Goal: Complete application form: Complete application form

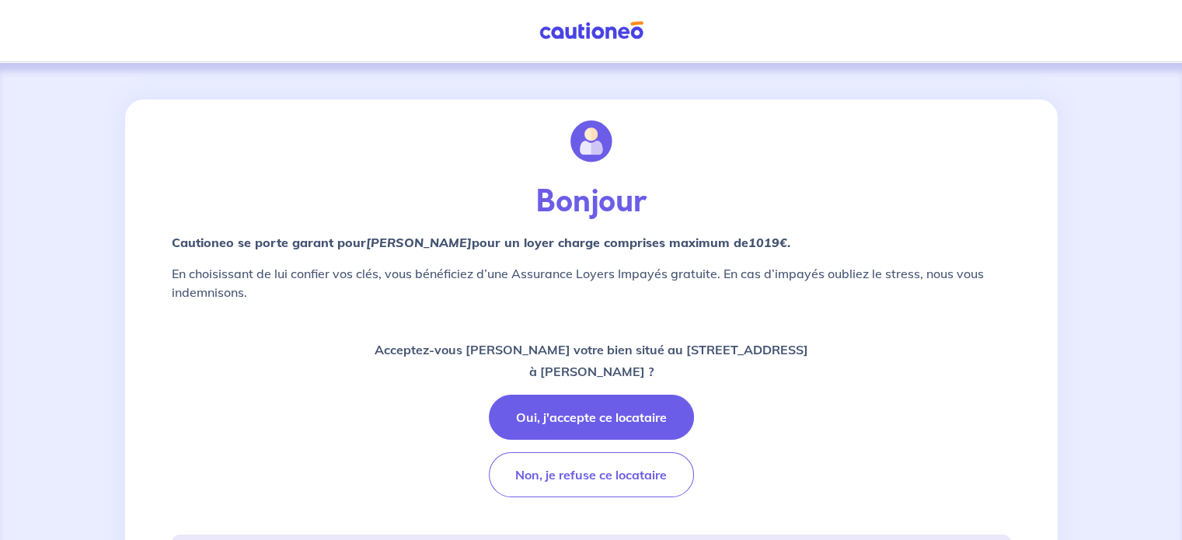
click at [550, 407] on button "Oui, j'accepte ce locataire" at bounding box center [591, 417] width 205 height 45
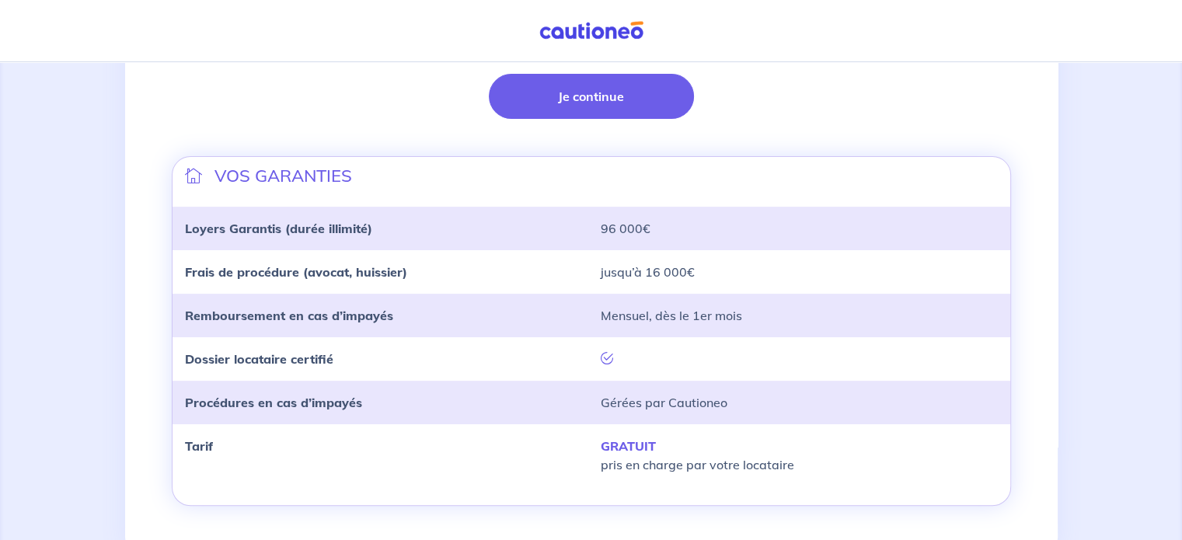
scroll to position [417, 0]
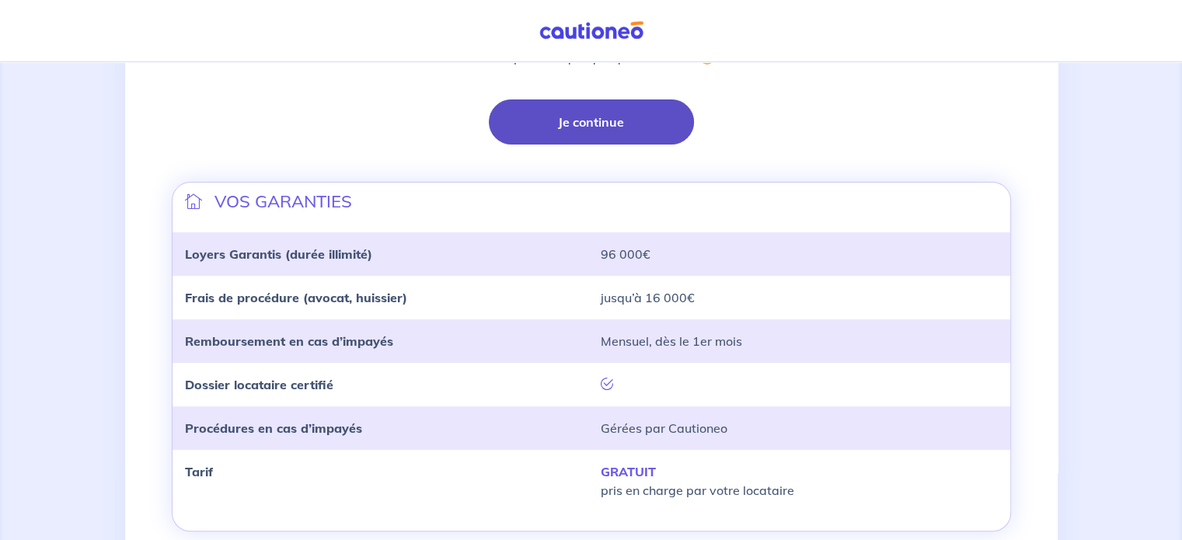
click at [580, 124] on button "Je continue" at bounding box center [591, 122] width 205 height 45
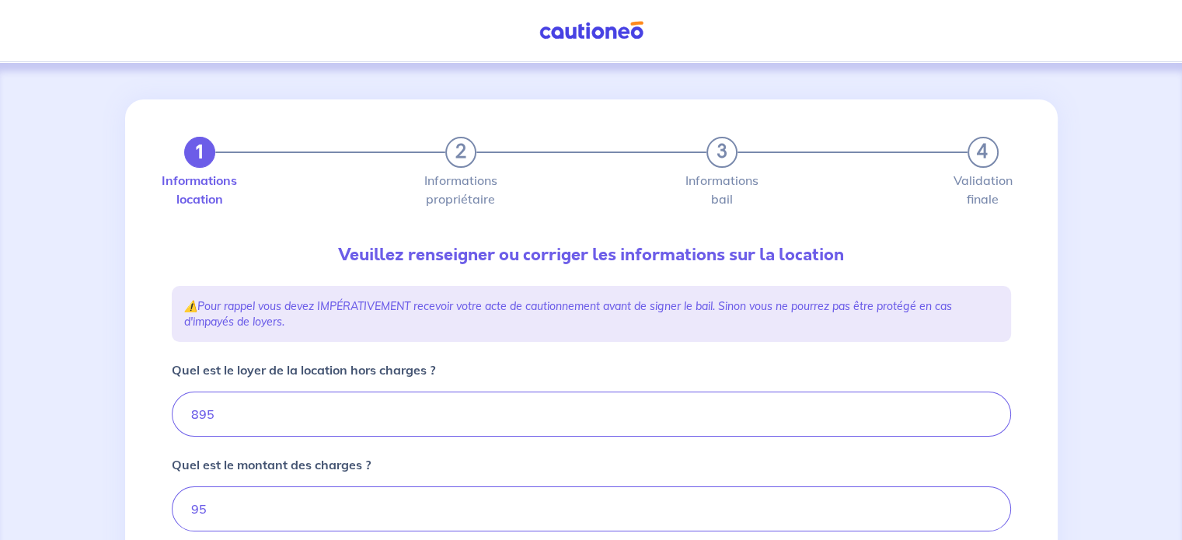
type input "990"
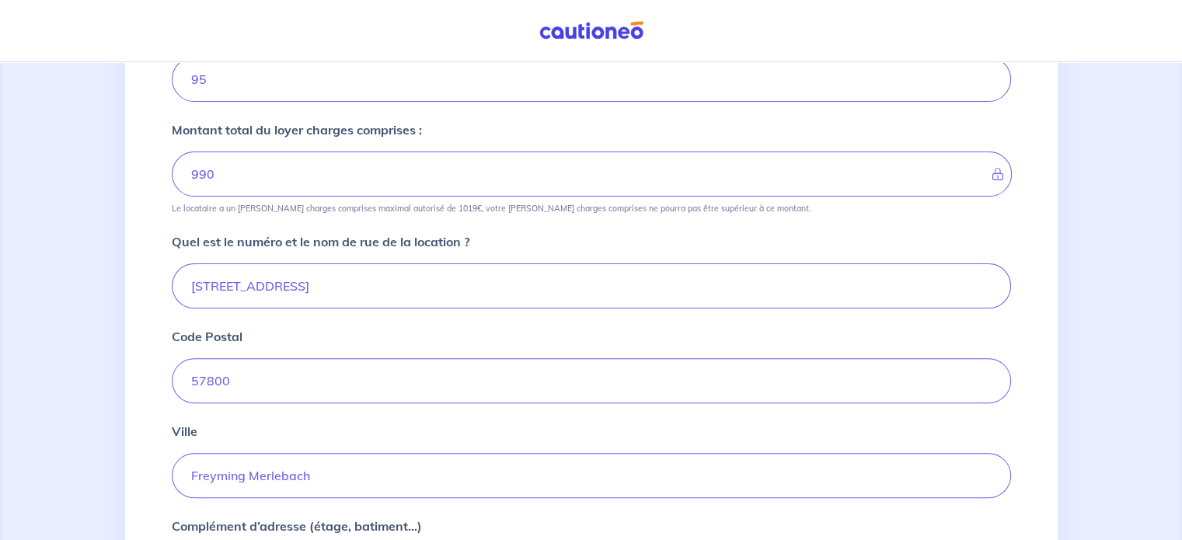
scroll to position [466, 0]
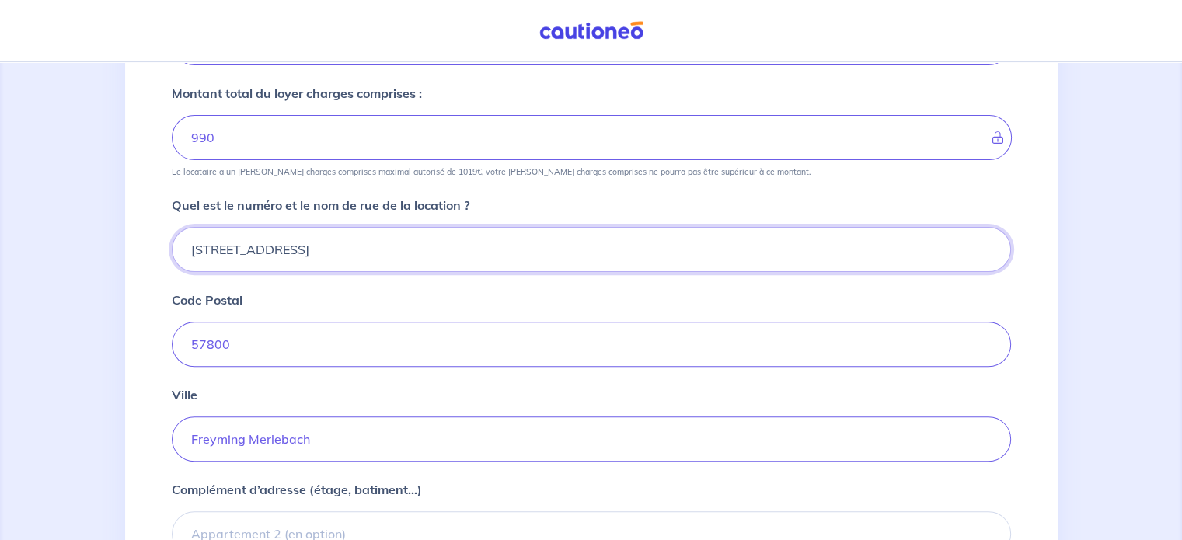
click at [295, 248] on input "51 Rue du Warndt pavillon 10" at bounding box center [592, 249] width 840 height 45
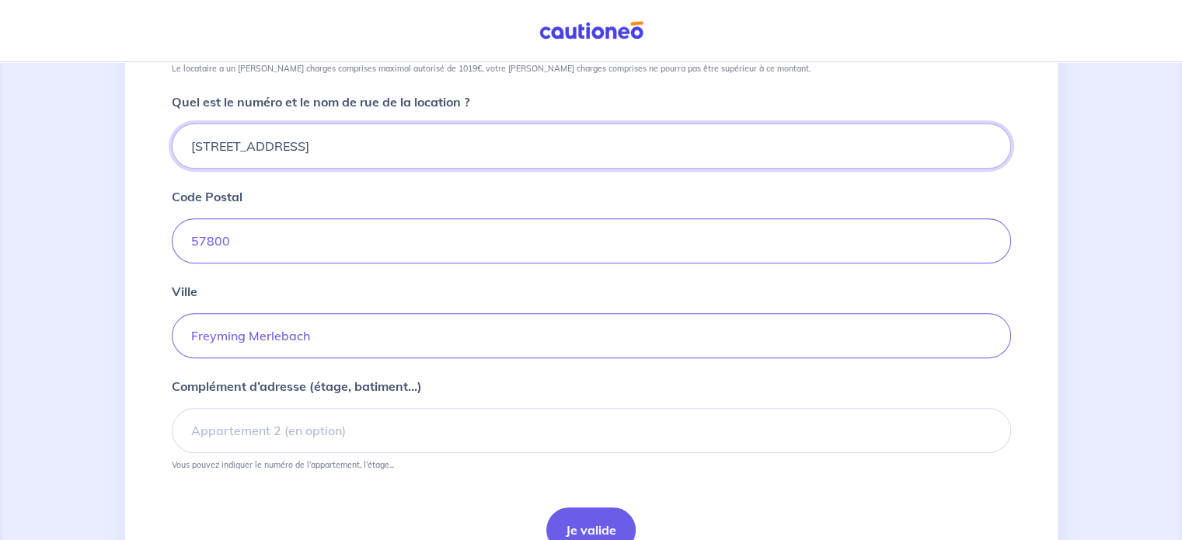
scroll to position [648, 0]
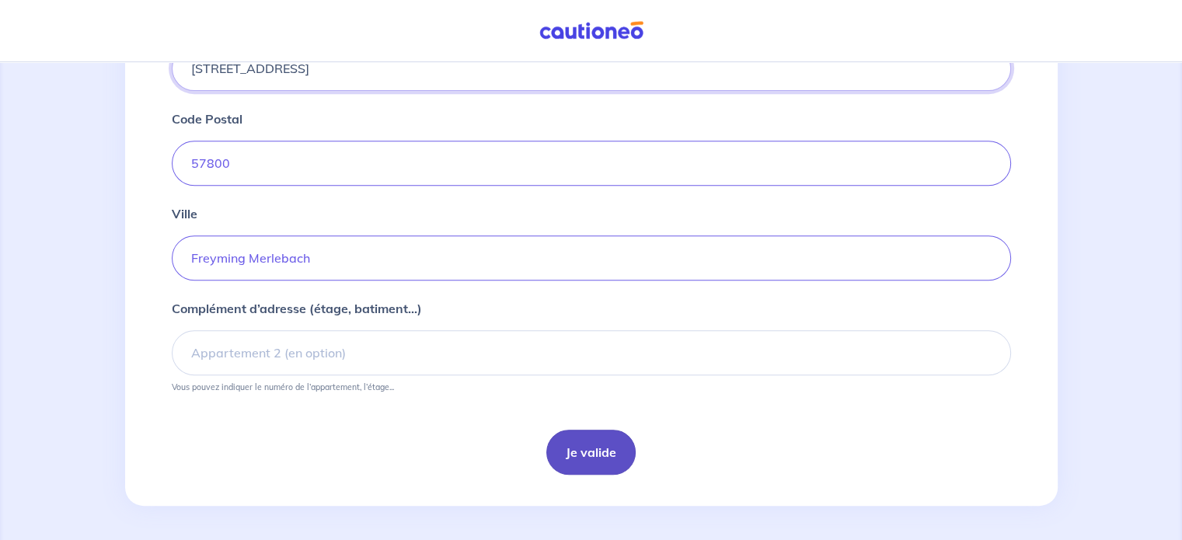
type input "51 Rue du Warndt - pavillon 10"
click at [585, 442] on button "Je valide" at bounding box center [590, 452] width 89 height 45
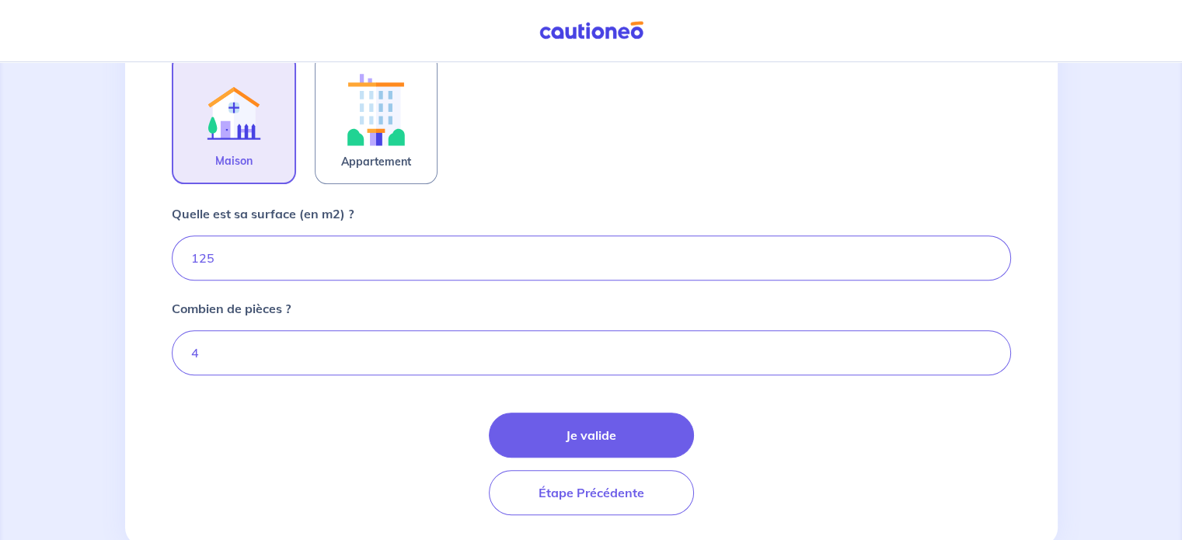
scroll to position [544, 0]
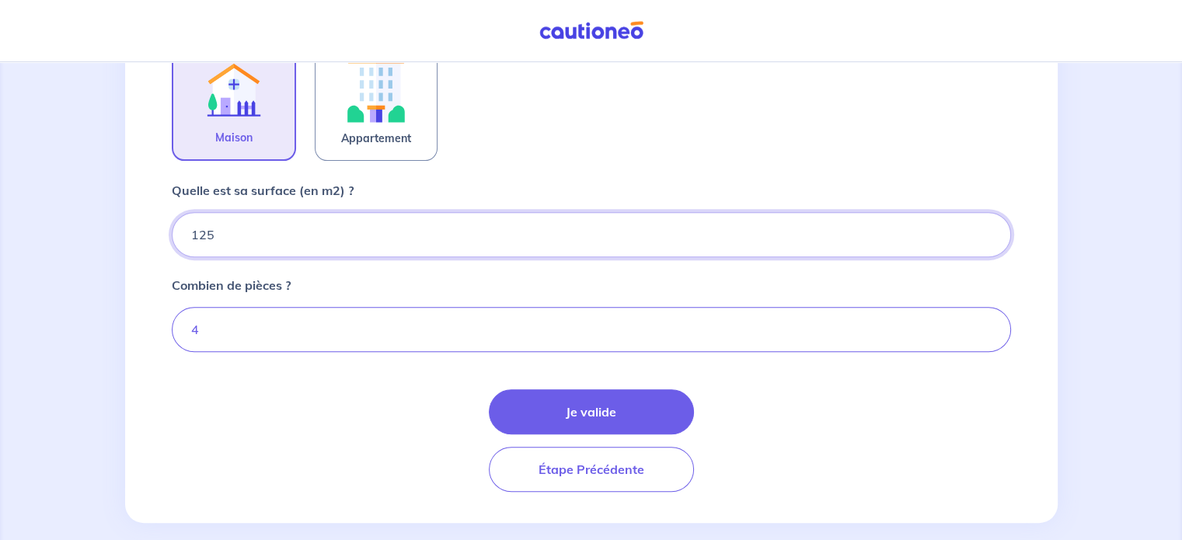
click at [274, 226] on input "125" at bounding box center [592, 234] width 840 height 45
type input "119"
click at [320, 325] on input "4" at bounding box center [592, 329] width 840 height 45
click at [981, 323] on input "2" at bounding box center [592, 329] width 840 height 45
click at [981, 323] on input "3" at bounding box center [592, 329] width 840 height 45
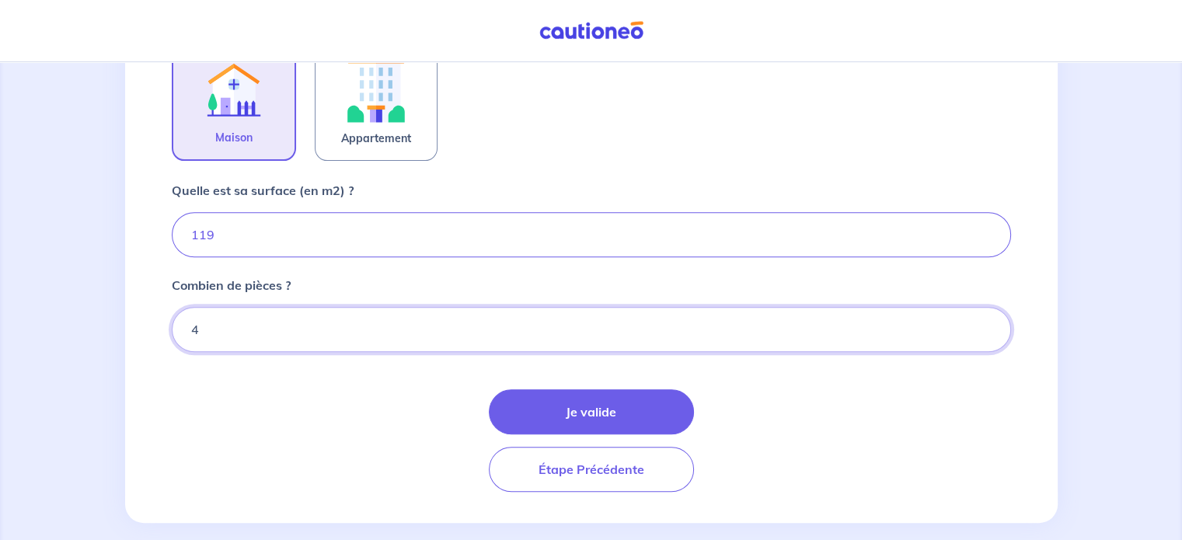
click at [981, 323] on input "4" at bounding box center [592, 329] width 840 height 45
type input "5"
click at [981, 323] on input "5" at bounding box center [592, 329] width 840 height 45
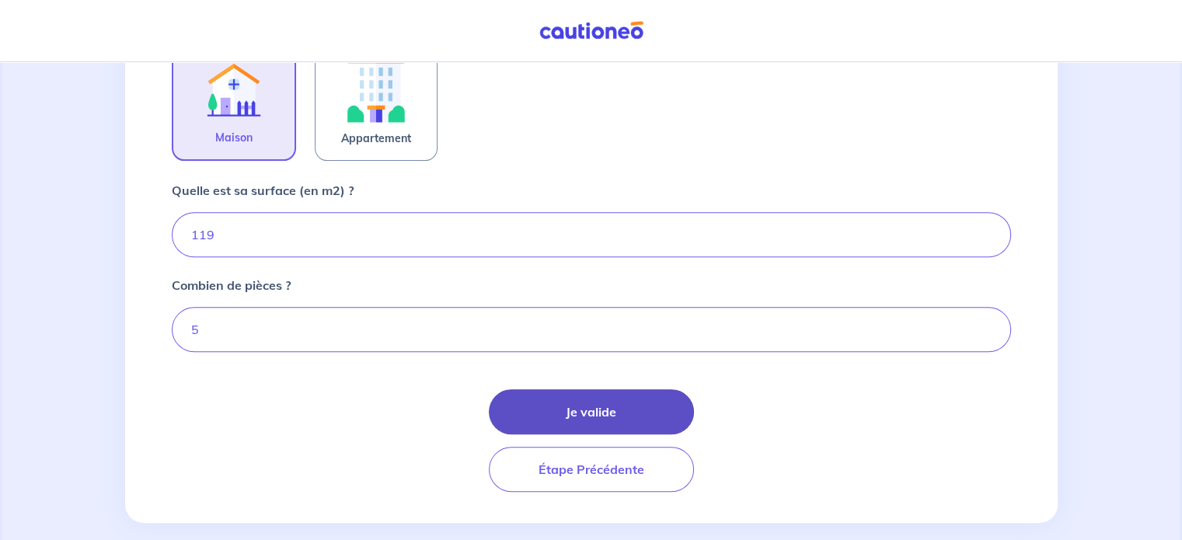
click at [553, 405] on button "Je valide" at bounding box center [591, 411] width 205 height 45
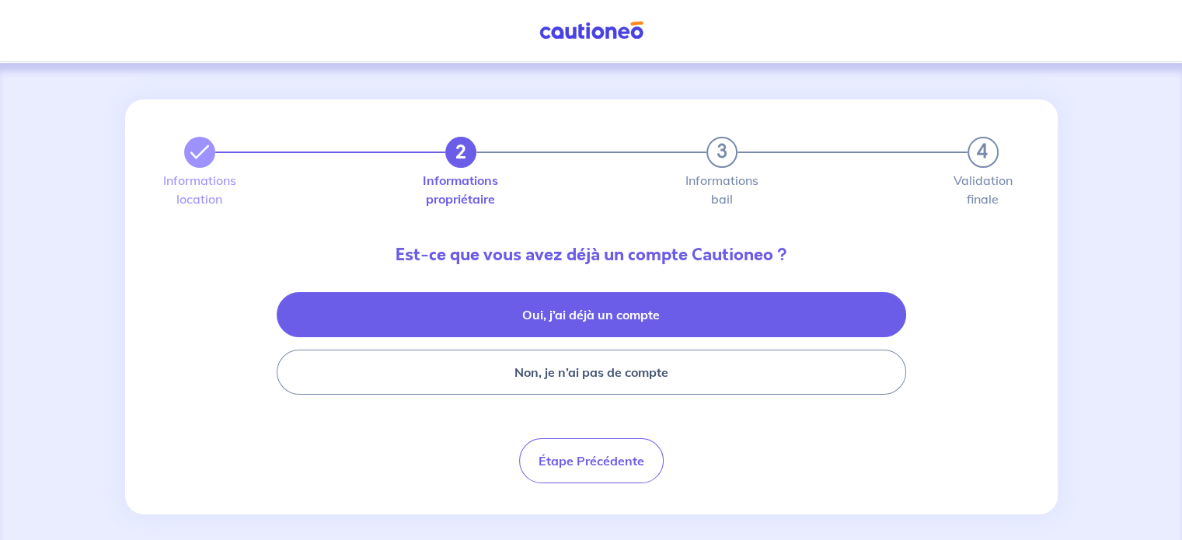
click at [537, 314] on button "Oui, j’ai déjà un compte" at bounding box center [592, 314] width 630 height 45
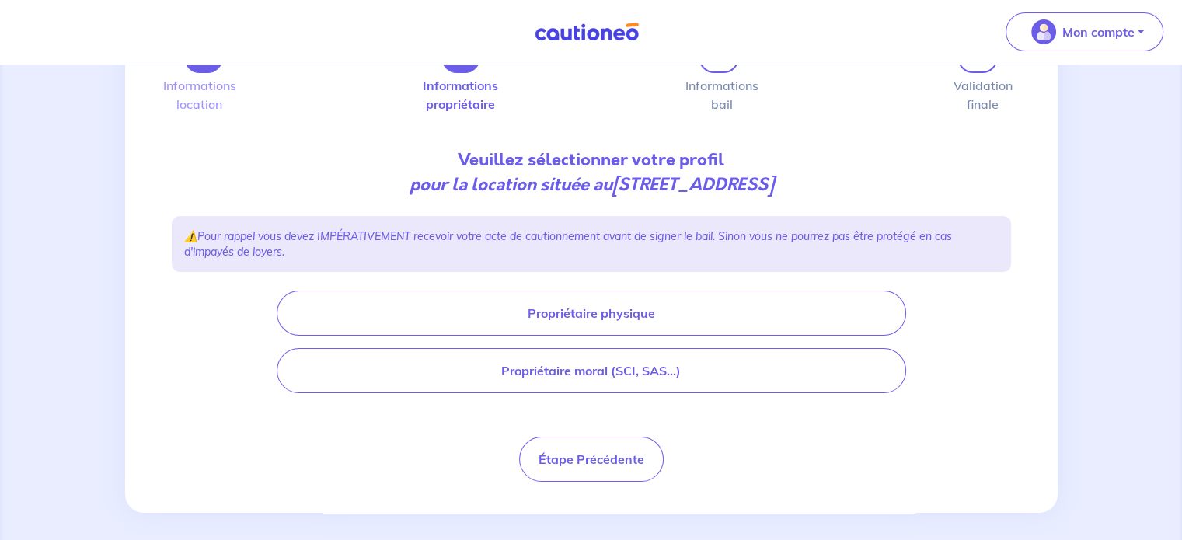
scroll to position [106, 0]
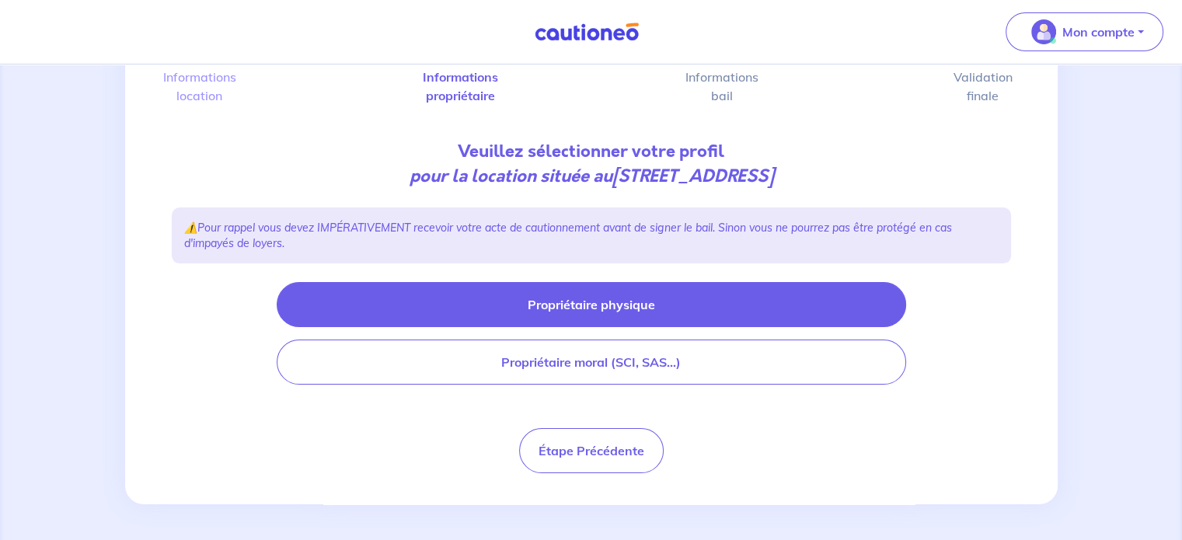
click at [532, 308] on button "Propriétaire physique" at bounding box center [592, 304] width 630 height 45
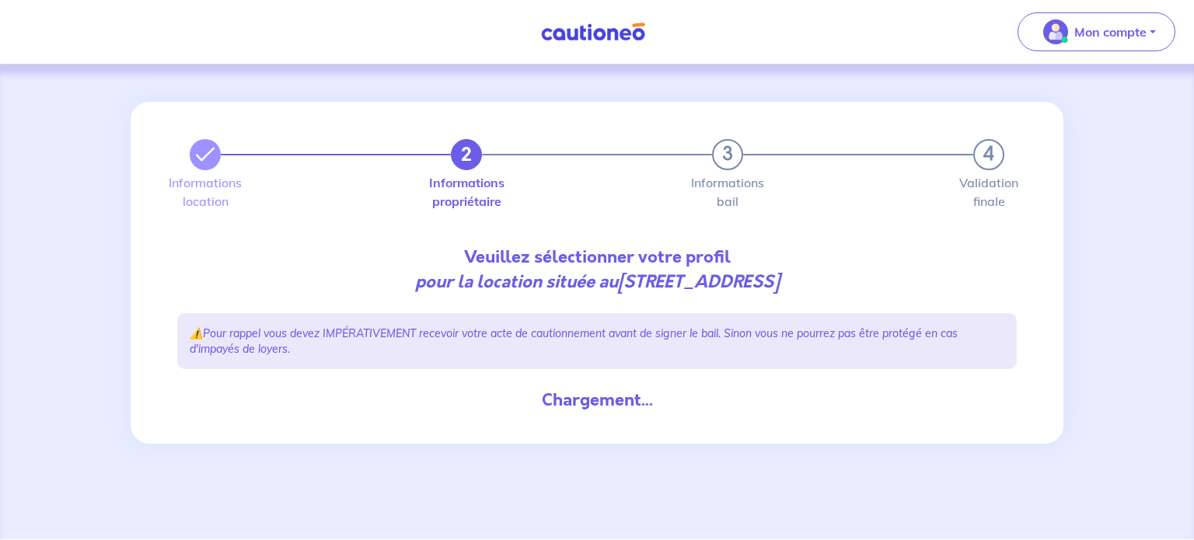
select select "FR"
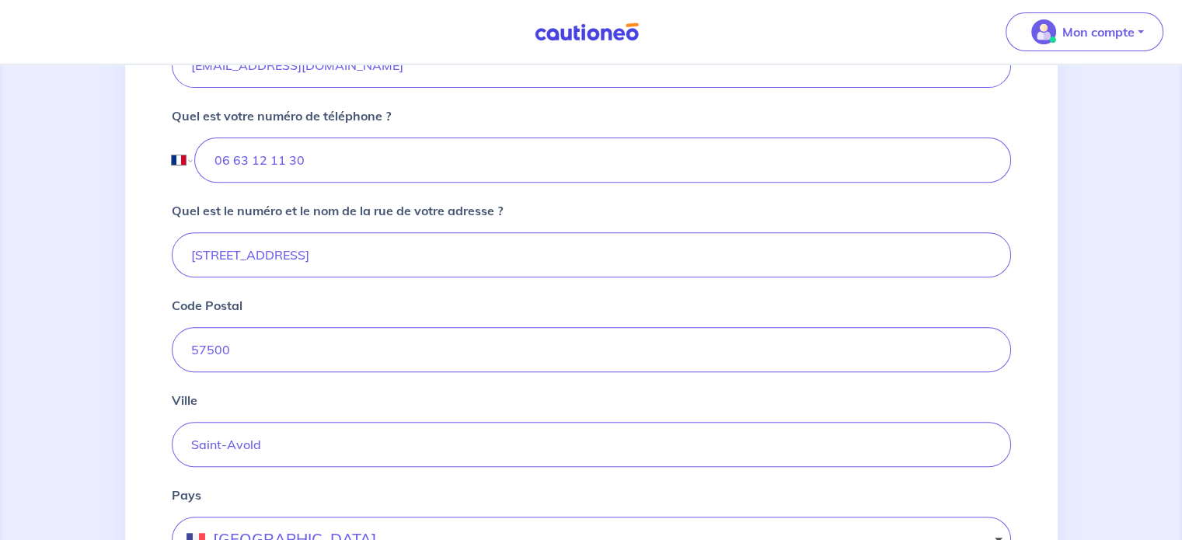
scroll to position [544, 0]
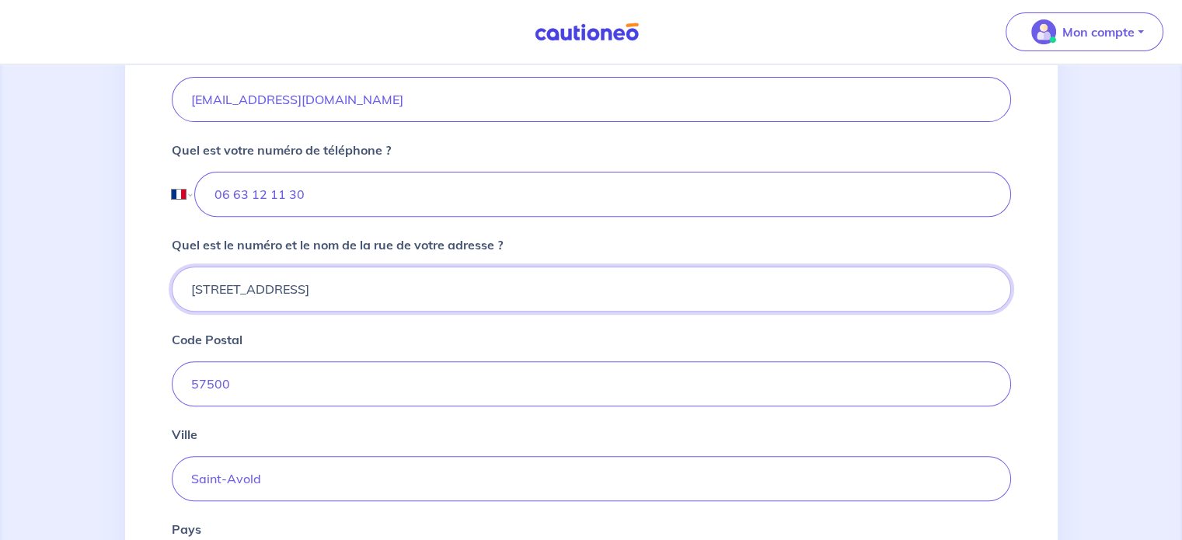
drag, startPoint x: 326, startPoint y: 285, endPoint x: 120, endPoint y: 276, distance: 206.2
click at [120, 276] on div "2 3 4 Informations location Informations propriétaire Informations bail Validat…" at bounding box center [591, 346] width 1182 height 1653
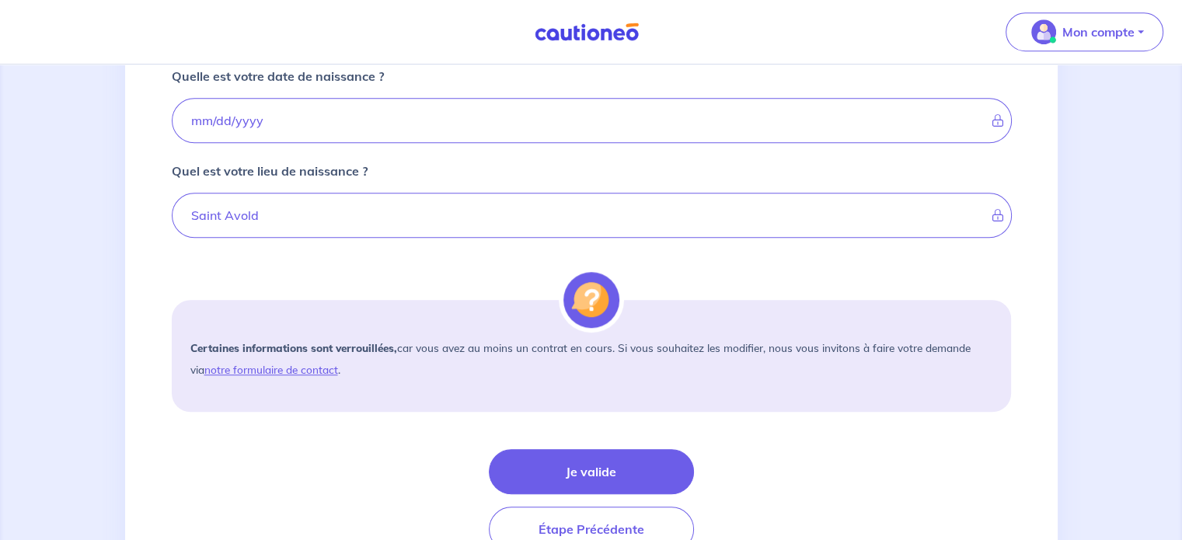
scroll to position [1166, 0]
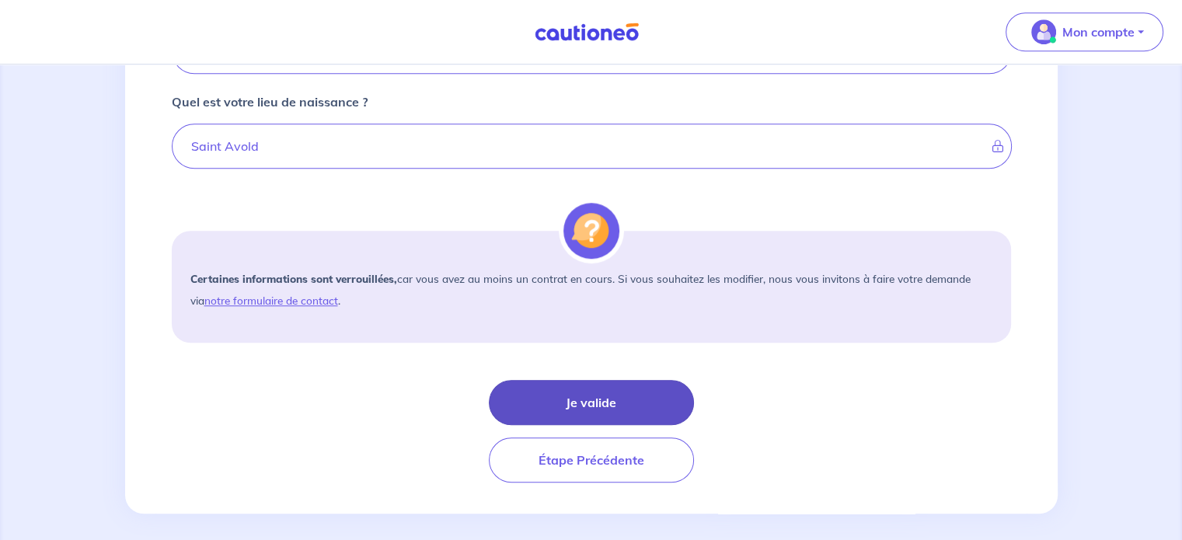
type input "[STREET_ADDRESS]"
click at [593, 392] on button "Je valide" at bounding box center [591, 402] width 205 height 45
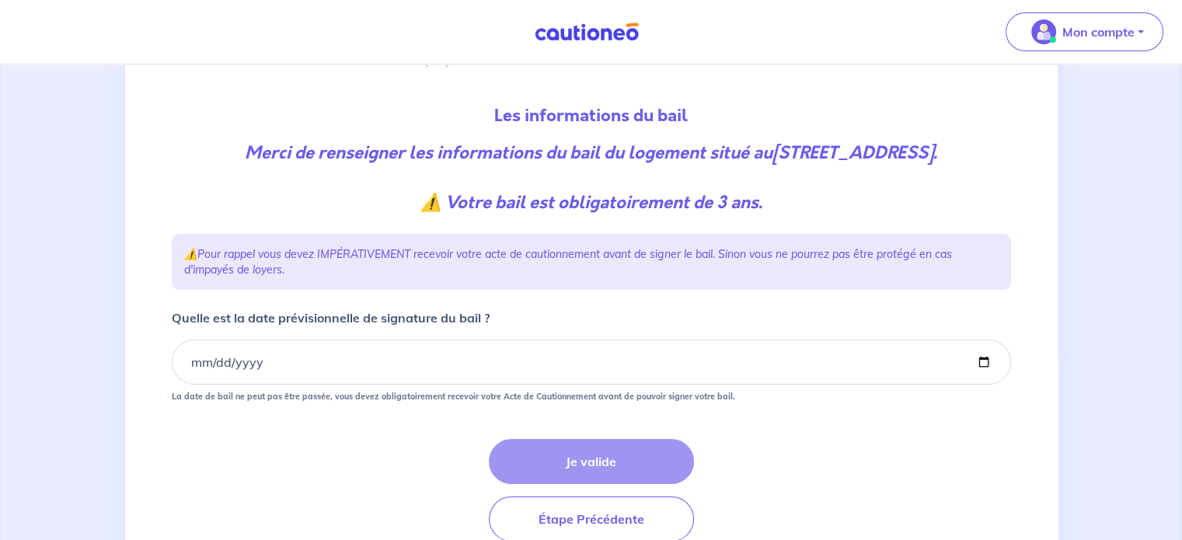
scroll to position [155, 0]
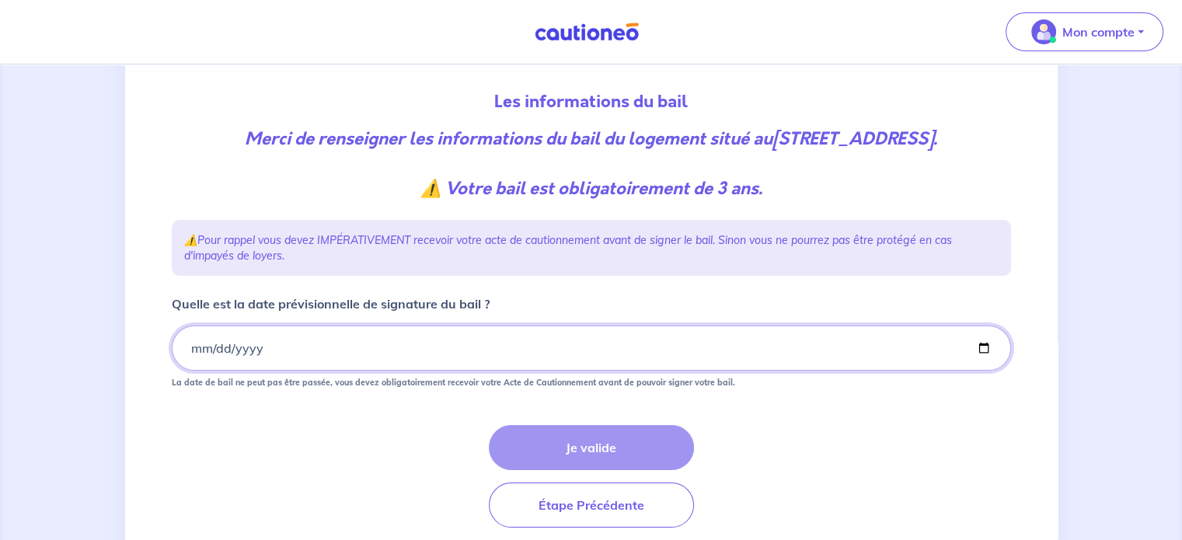
click at [191, 371] on input "Quelle est la date prévisionnelle de signature du bail ?" at bounding box center [592, 348] width 840 height 45
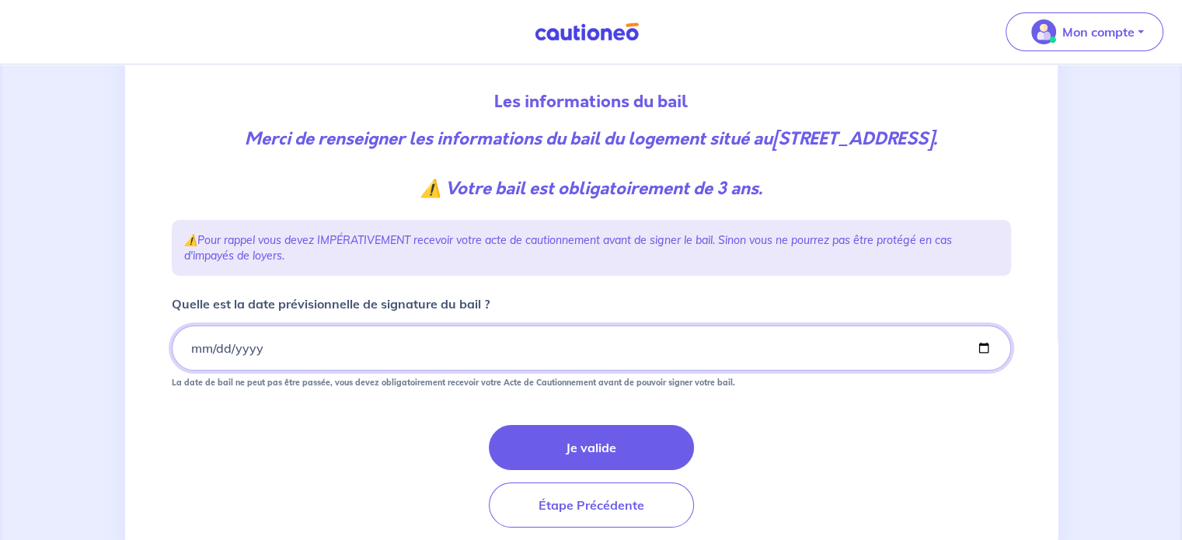
click at [204, 369] on input "2025-08-28" at bounding box center [592, 348] width 840 height 45
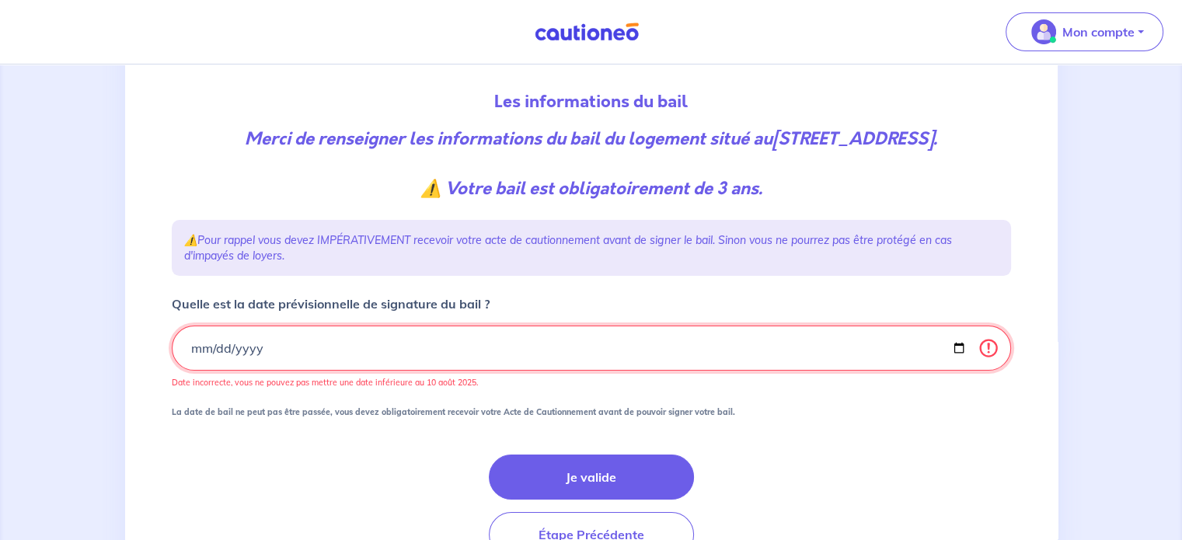
type input "2025-08-19"
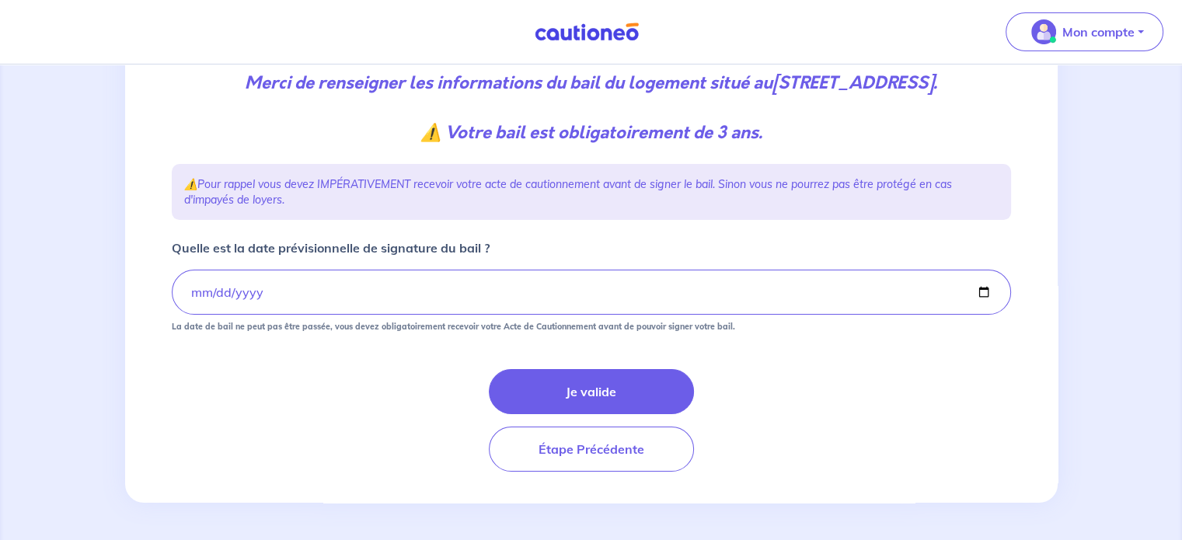
scroll to position [233, 0]
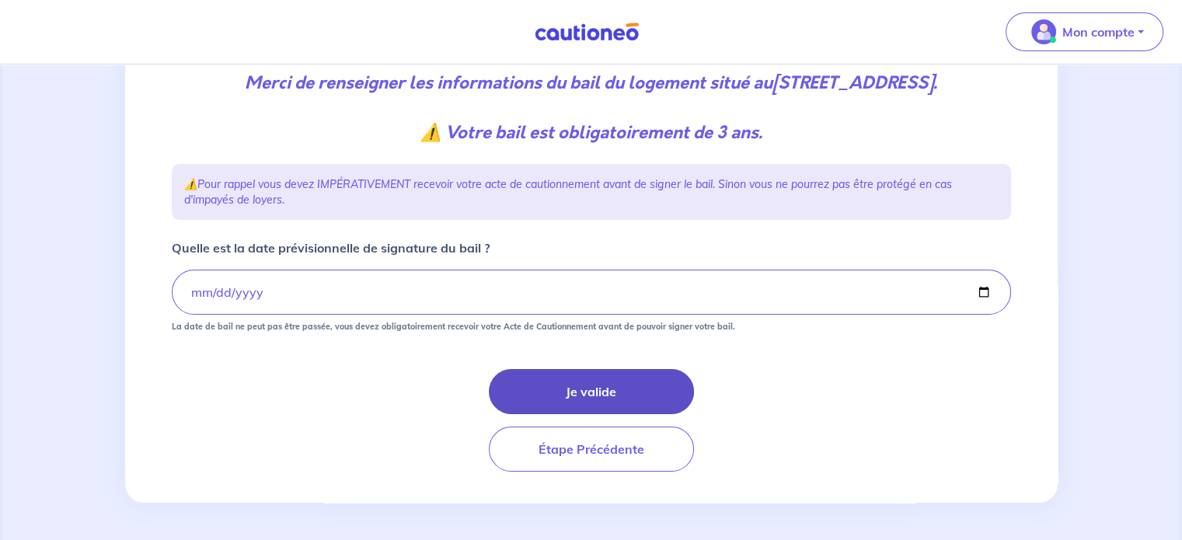
click at [584, 398] on button "Je valide" at bounding box center [591, 391] width 205 height 45
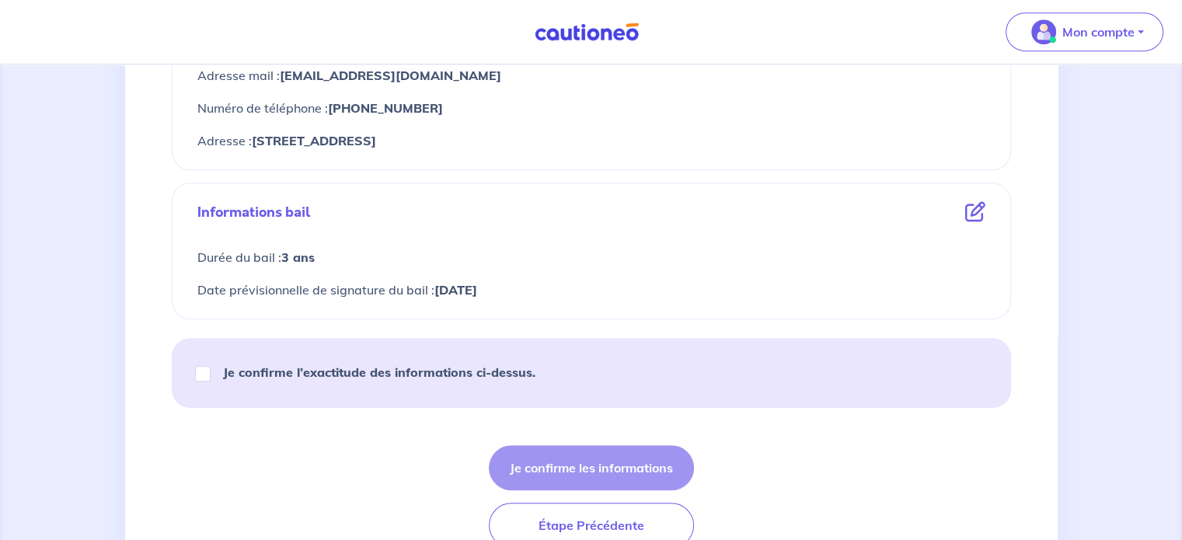
scroll to position [777, 0]
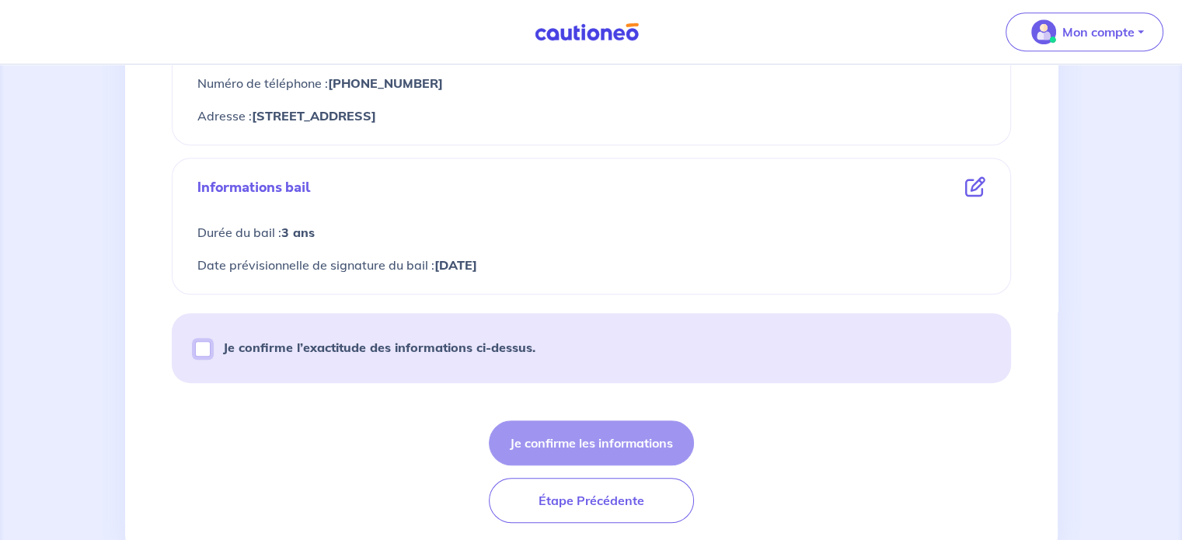
click at [202, 348] on input "Je confirme l’exactitude des informations ci-dessus." at bounding box center [203, 349] width 16 height 16
checkbox input "true"
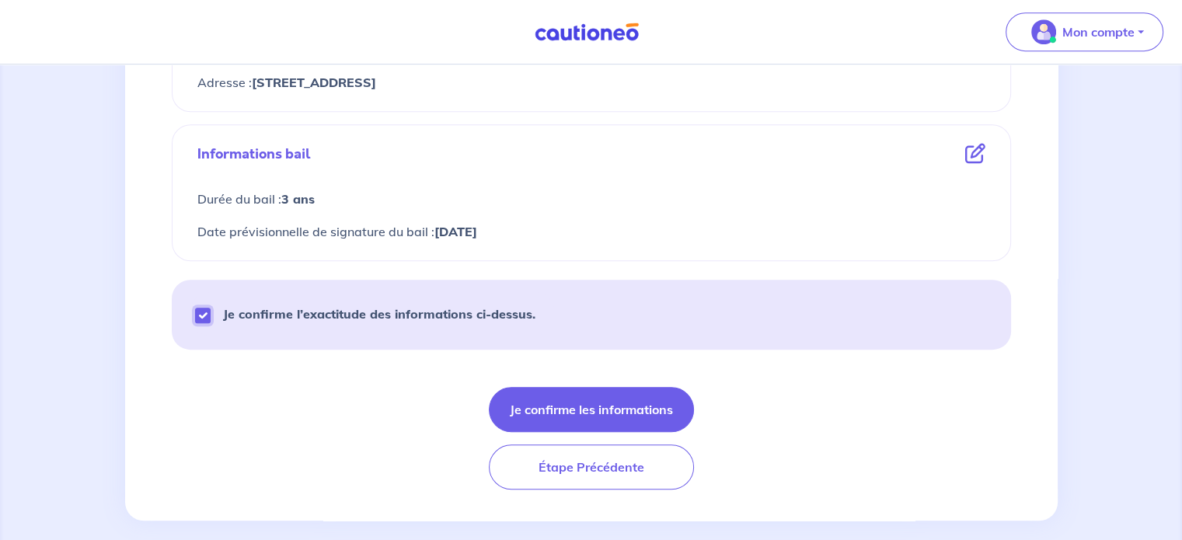
scroll to position [826, 0]
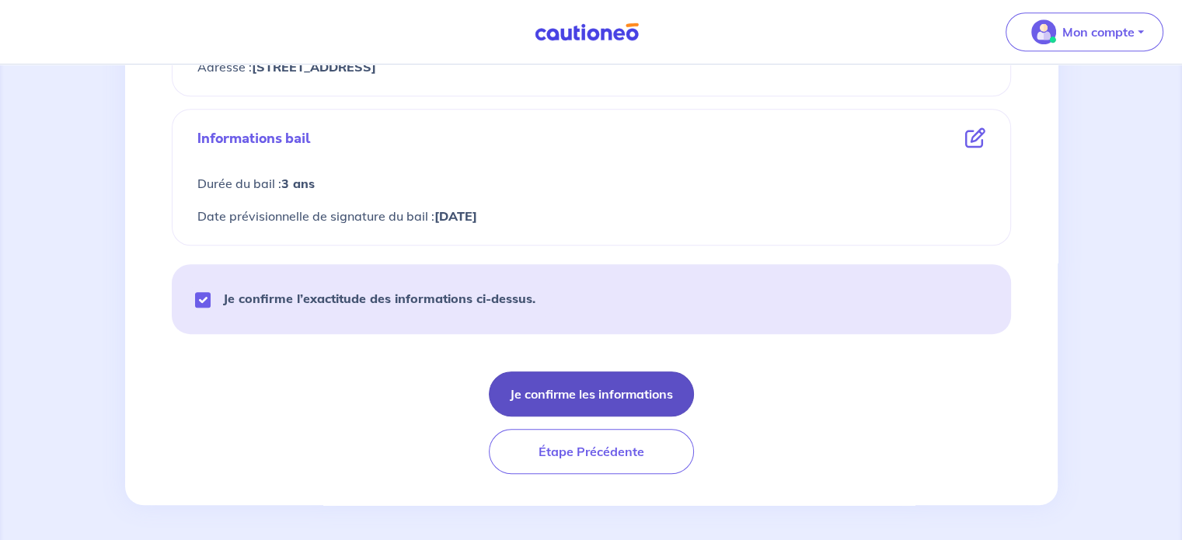
click at [591, 395] on button "Je confirme les informations" at bounding box center [591, 394] width 205 height 45
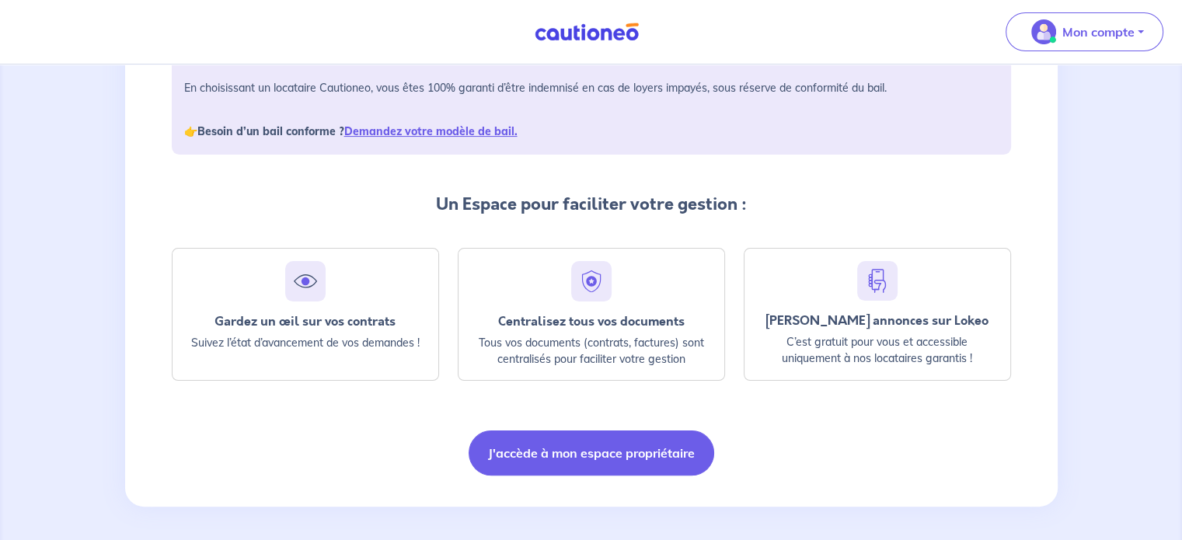
scroll to position [267, 0]
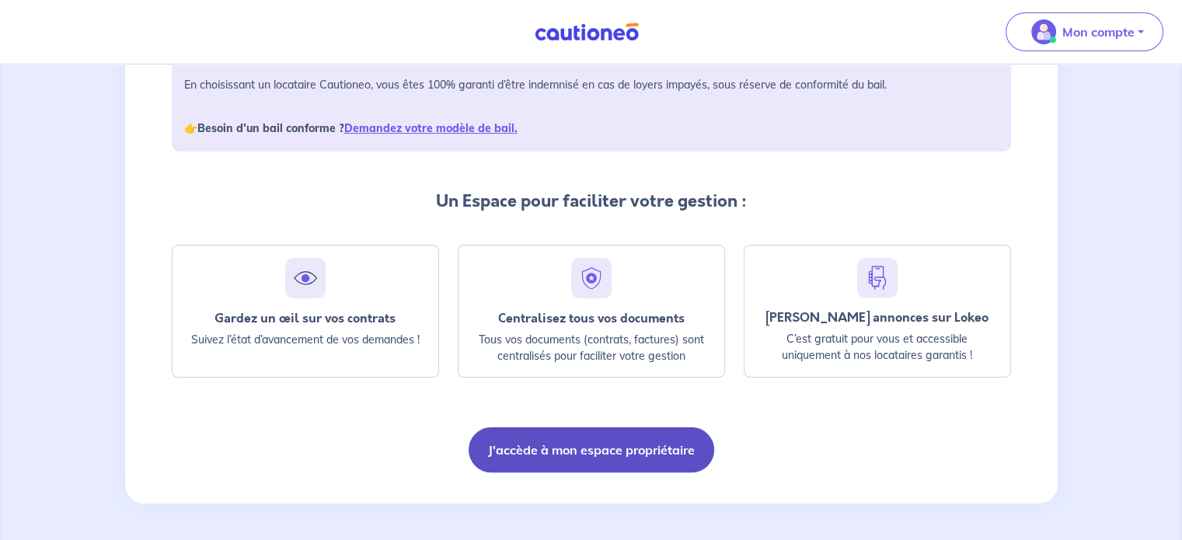
click at [567, 445] on button "J'accède à mon espace propriétaire" at bounding box center [592, 450] width 246 height 45
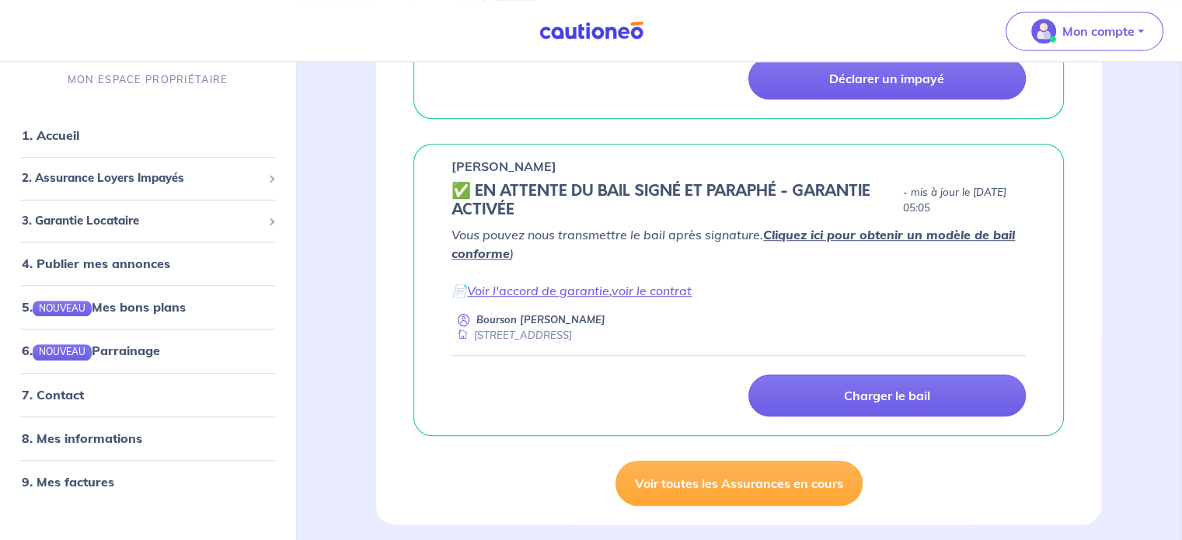
scroll to position [1088, 0]
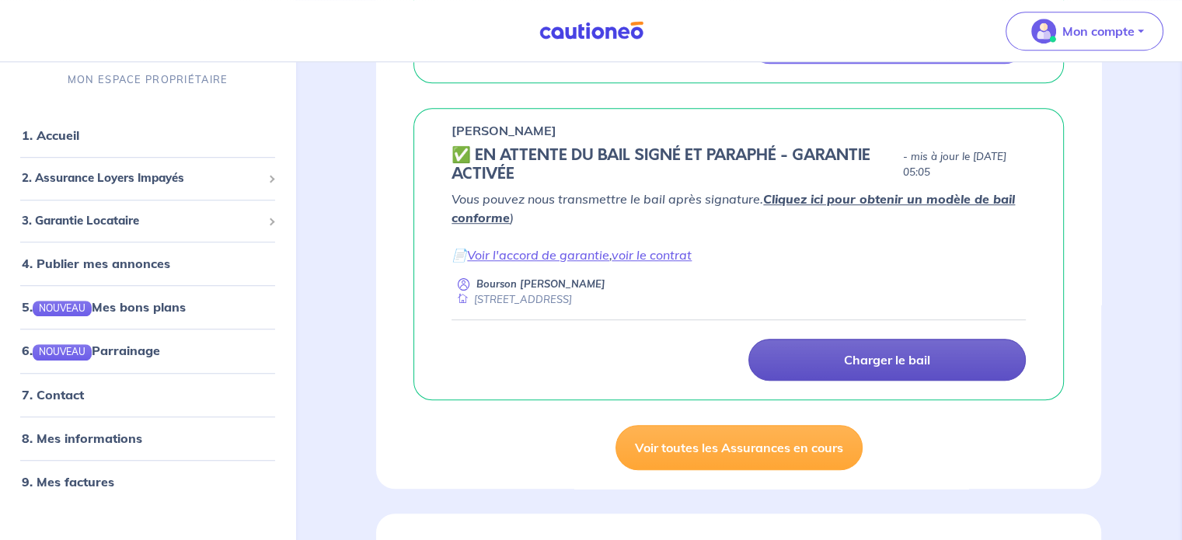
click at [864, 352] on p "Charger le bail" at bounding box center [887, 360] width 86 height 16
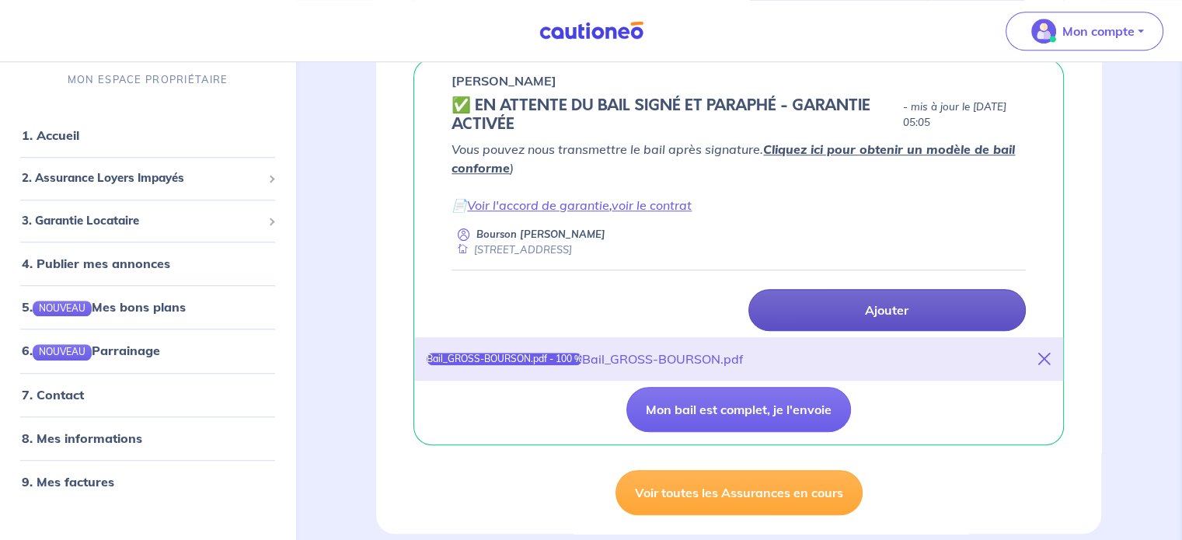
scroll to position [1166, 0]
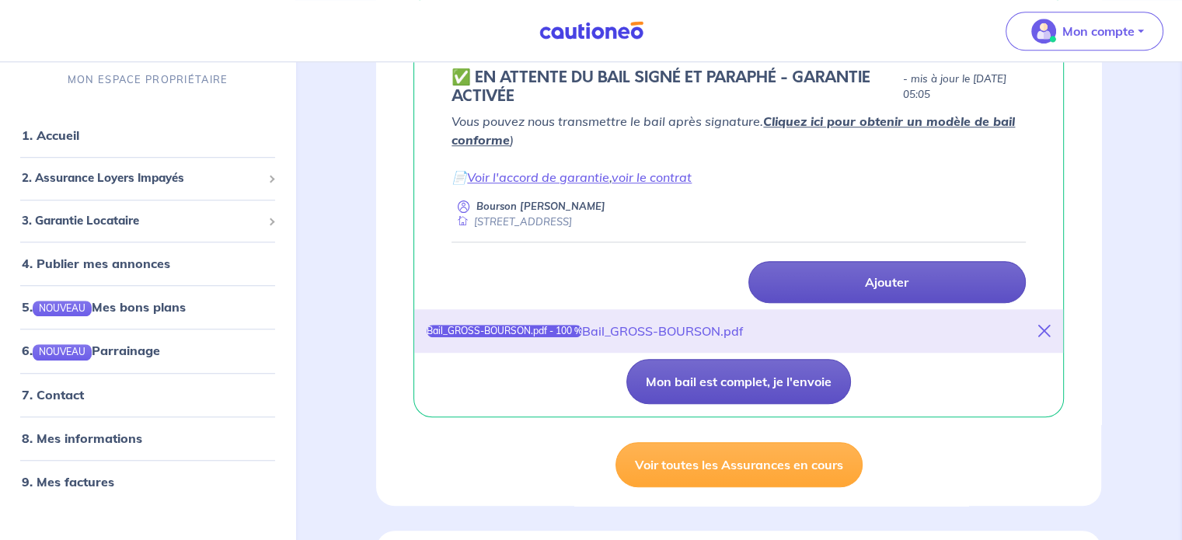
click at [731, 384] on button "Mon bail est complet, je l'envoie" at bounding box center [739, 381] width 225 height 45
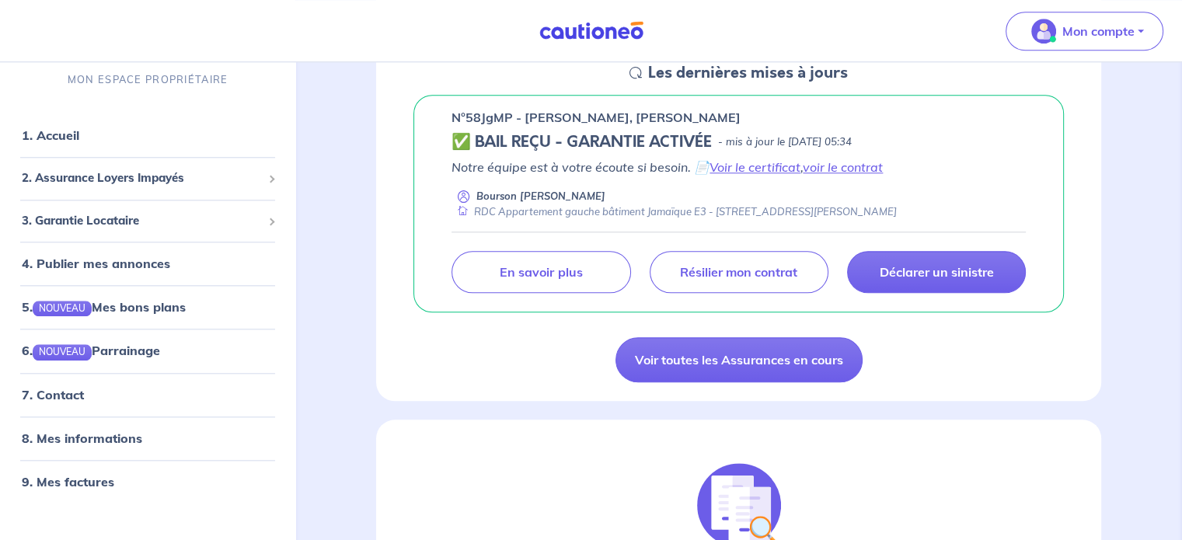
scroll to position [1477, 0]
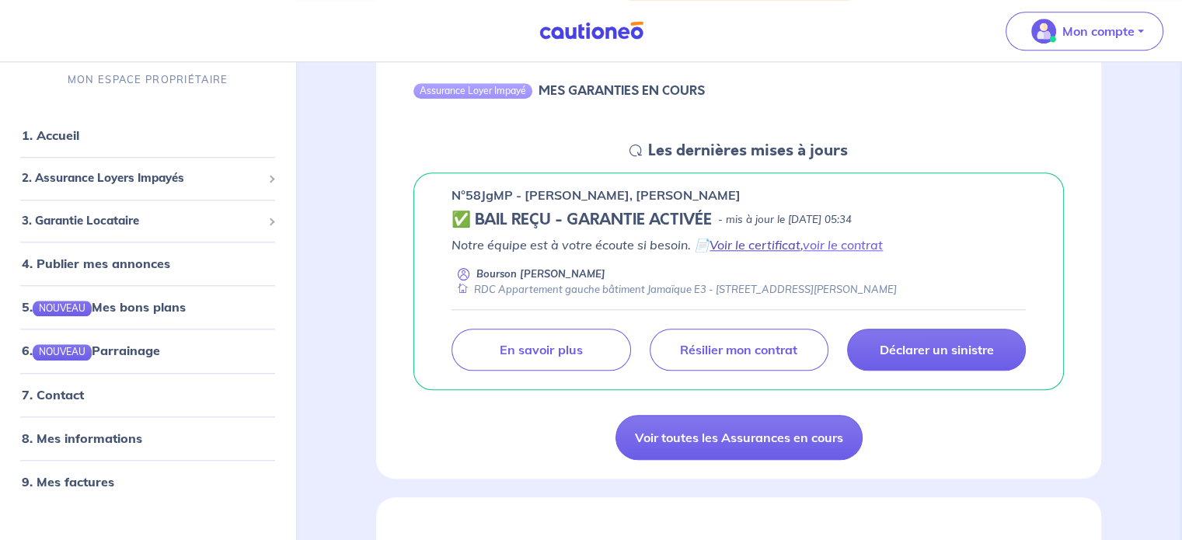
click at [754, 253] on link "Voir le certificat" at bounding box center [755, 245] width 91 height 16
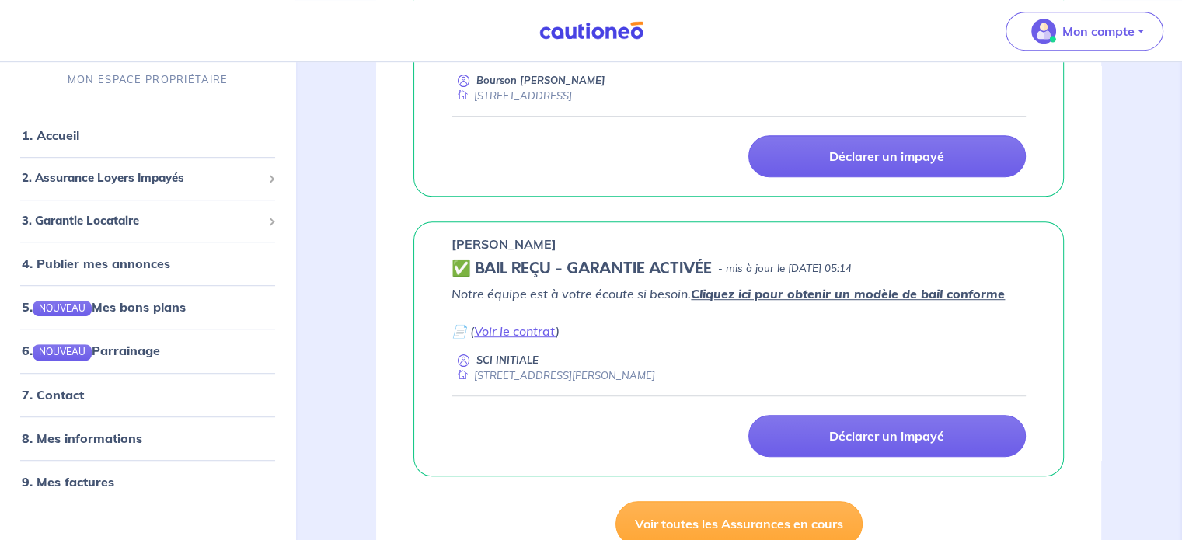
scroll to position [1011, 0]
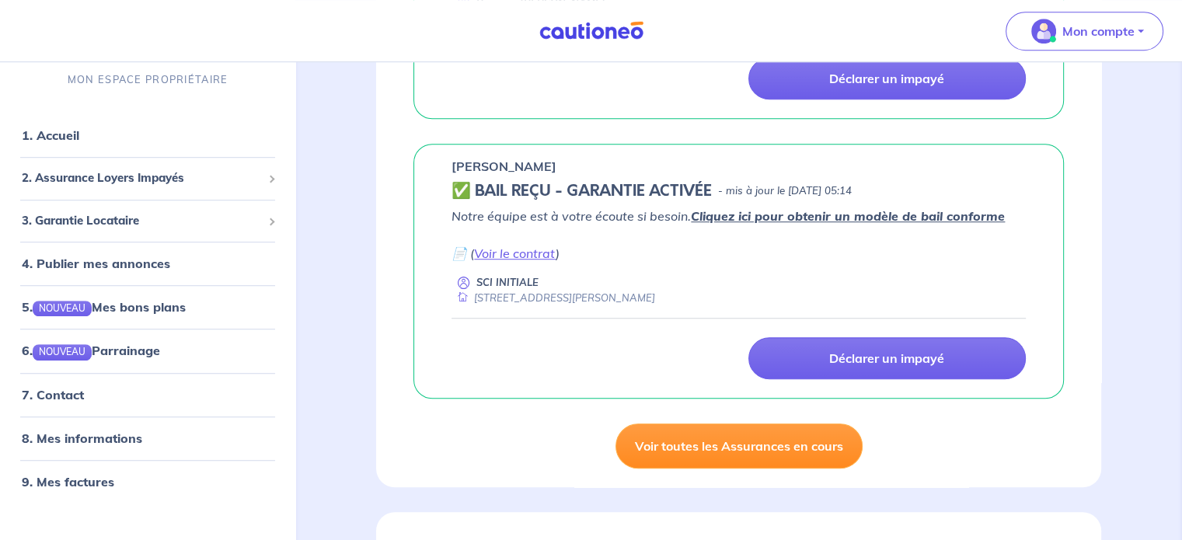
click at [699, 469] on link "Voir toutes les Assurances en cours" at bounding box center [739, 446] width 247 height 45
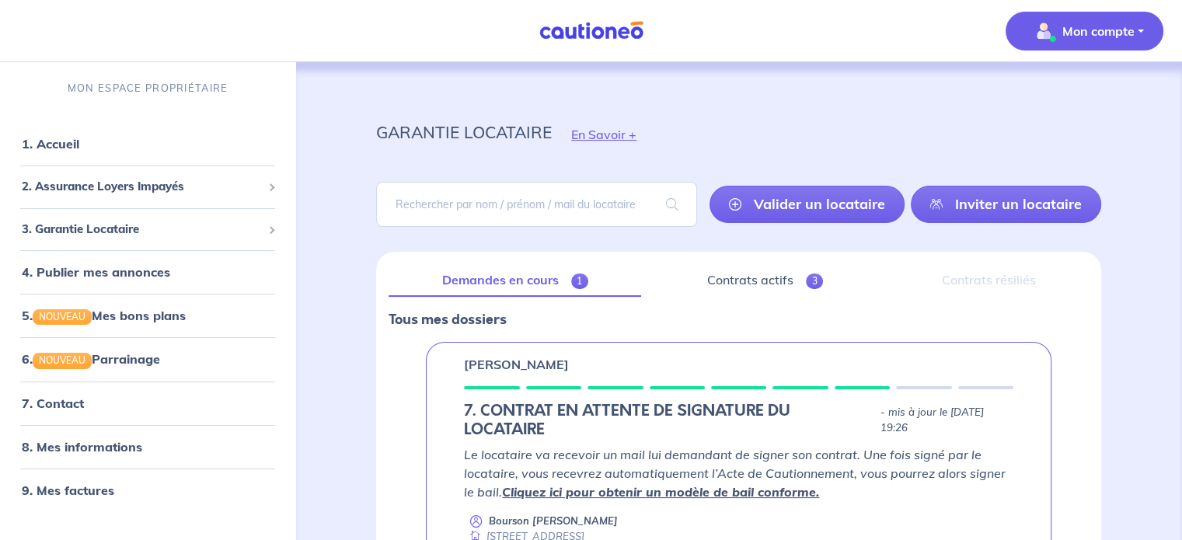
click at [1054, 27] on img "button" at bounding box center [1044, 31] width 25 height 25
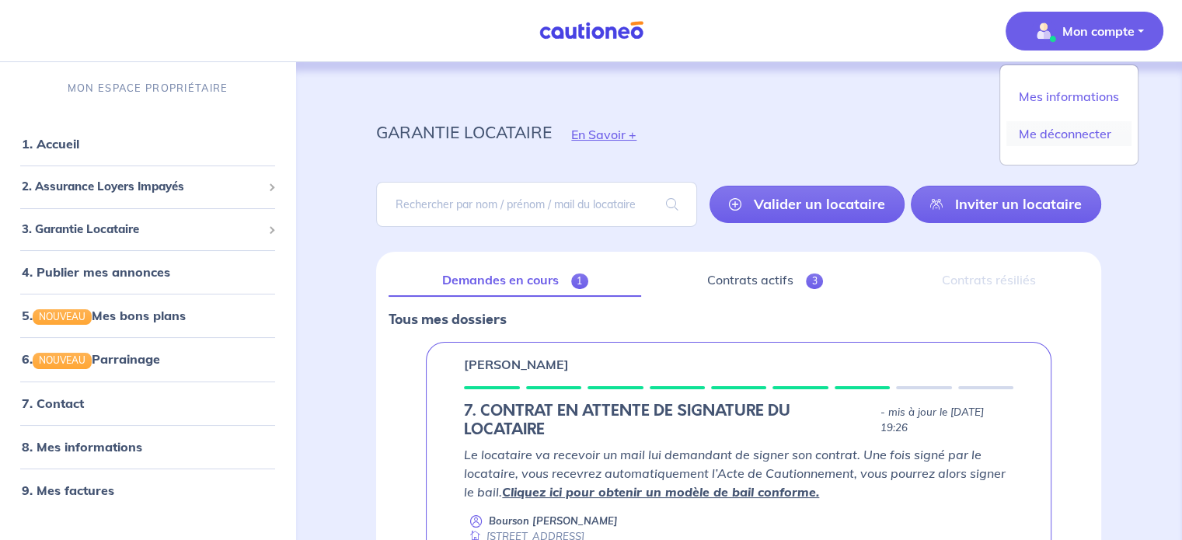
click at [1035, 131] on link "Me déconnecter" at bounding box center [1069, 133] width 125 height 25
